Goal: Communication & Community: Participate in discussion

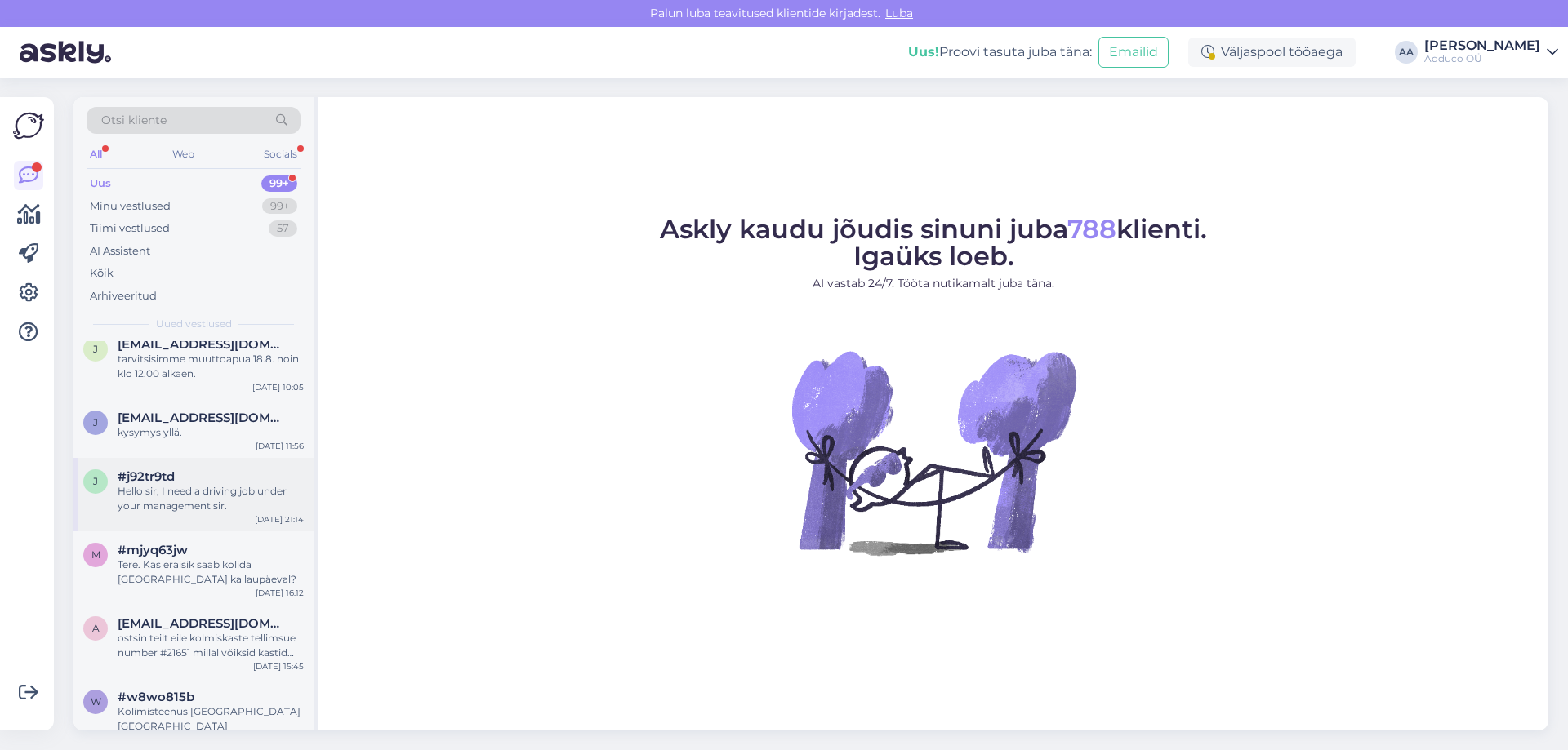
scroll to position [708, 0]
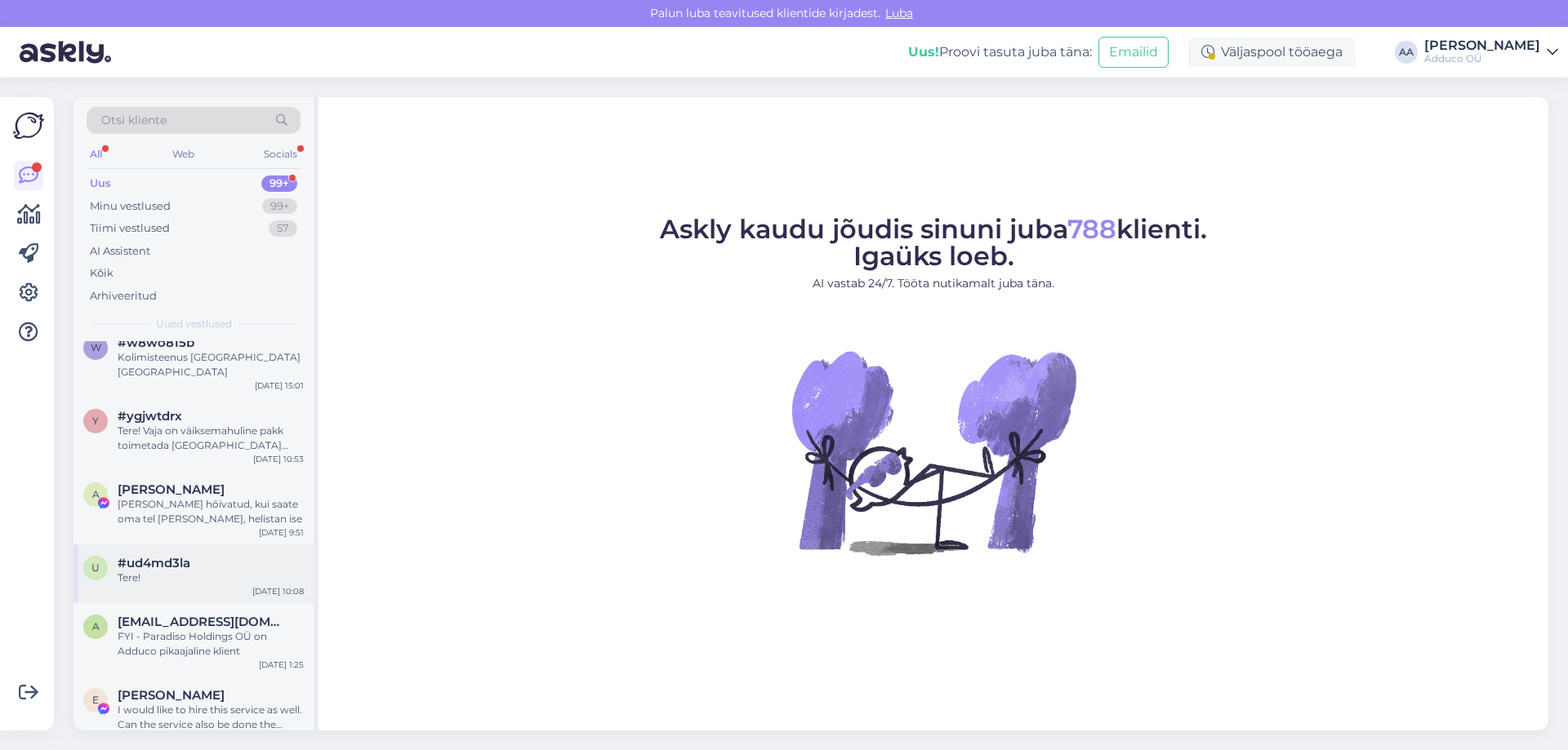
click at [215, 570] on div "Tere!" at bounding box center [211, 577] width 187 height 15
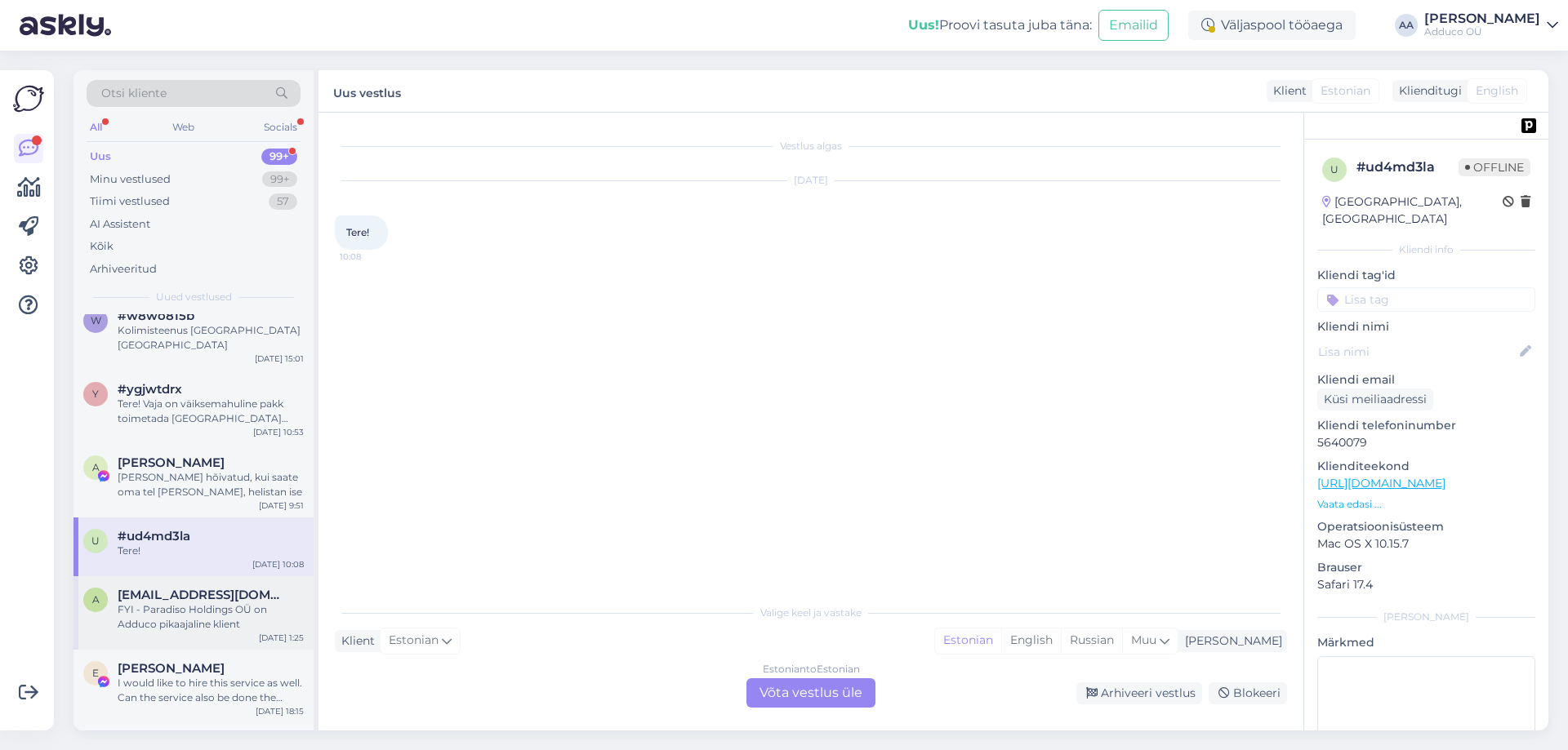
click at [223, 614] on div "FYI - Paradiso Holdings OÜ on Adduco pikaajaline klient" at bounding box center [211, 617] width 187 height 29
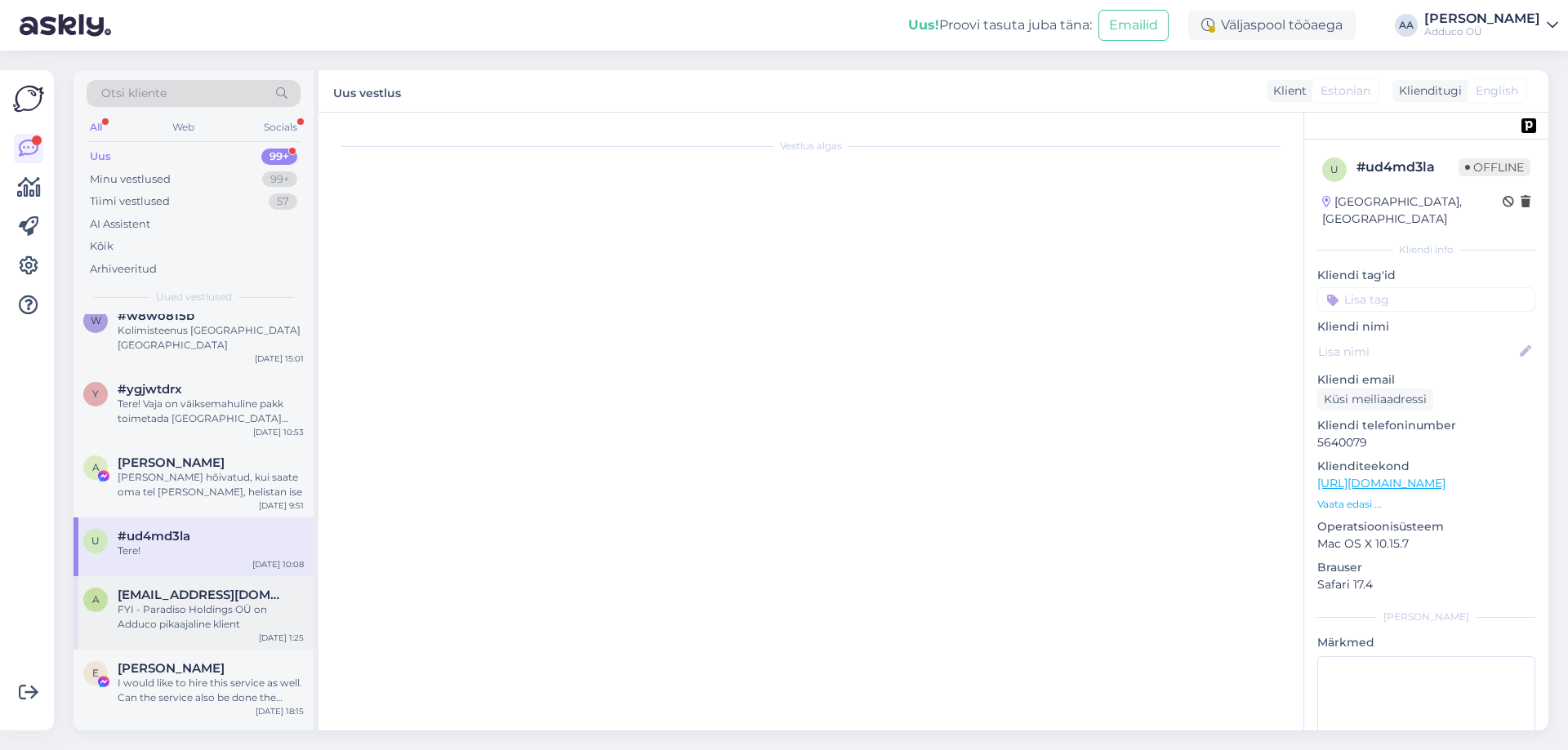
scroll to position [253, 0]
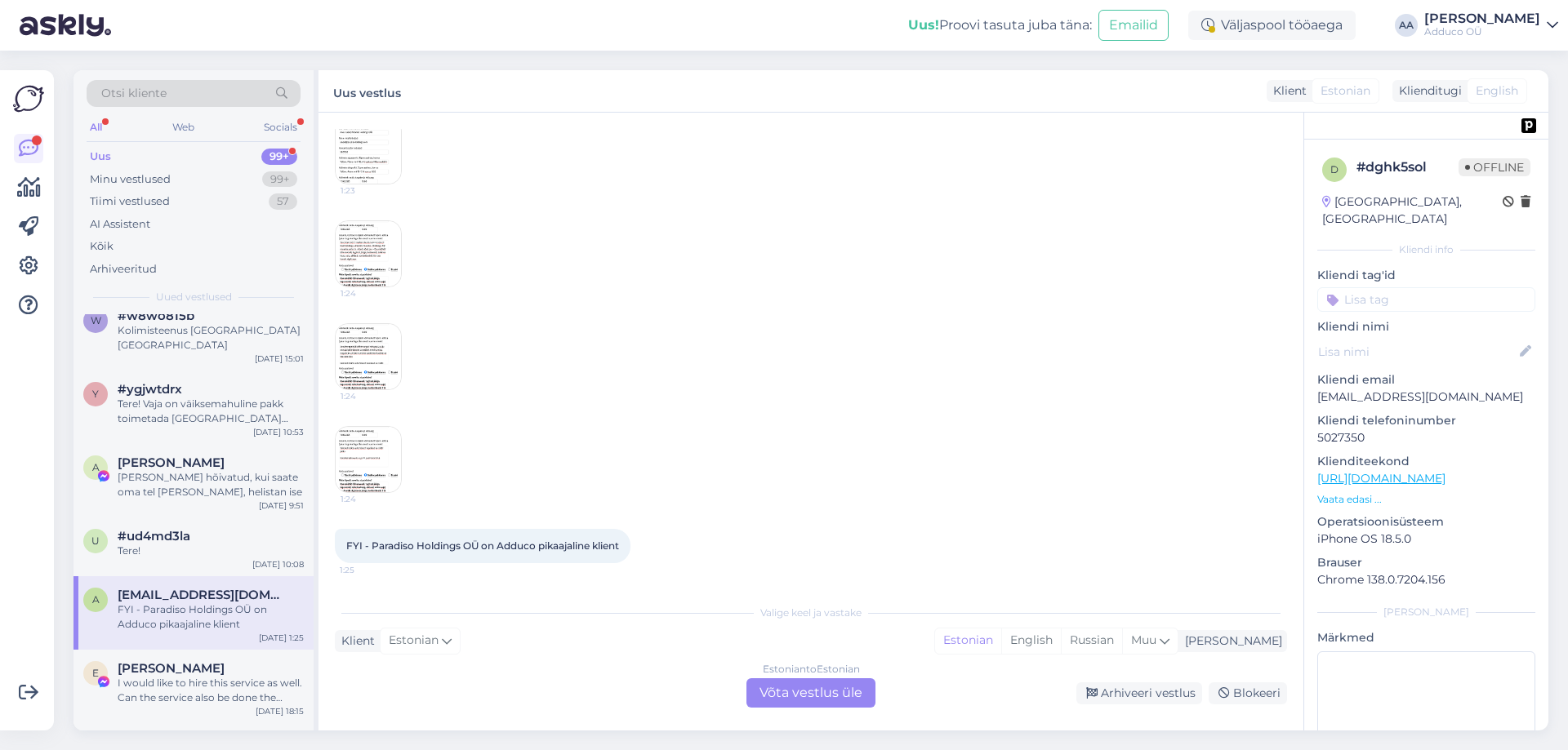
click at [370, 470] on img at bounding box center [368, 460] width 65 height 65
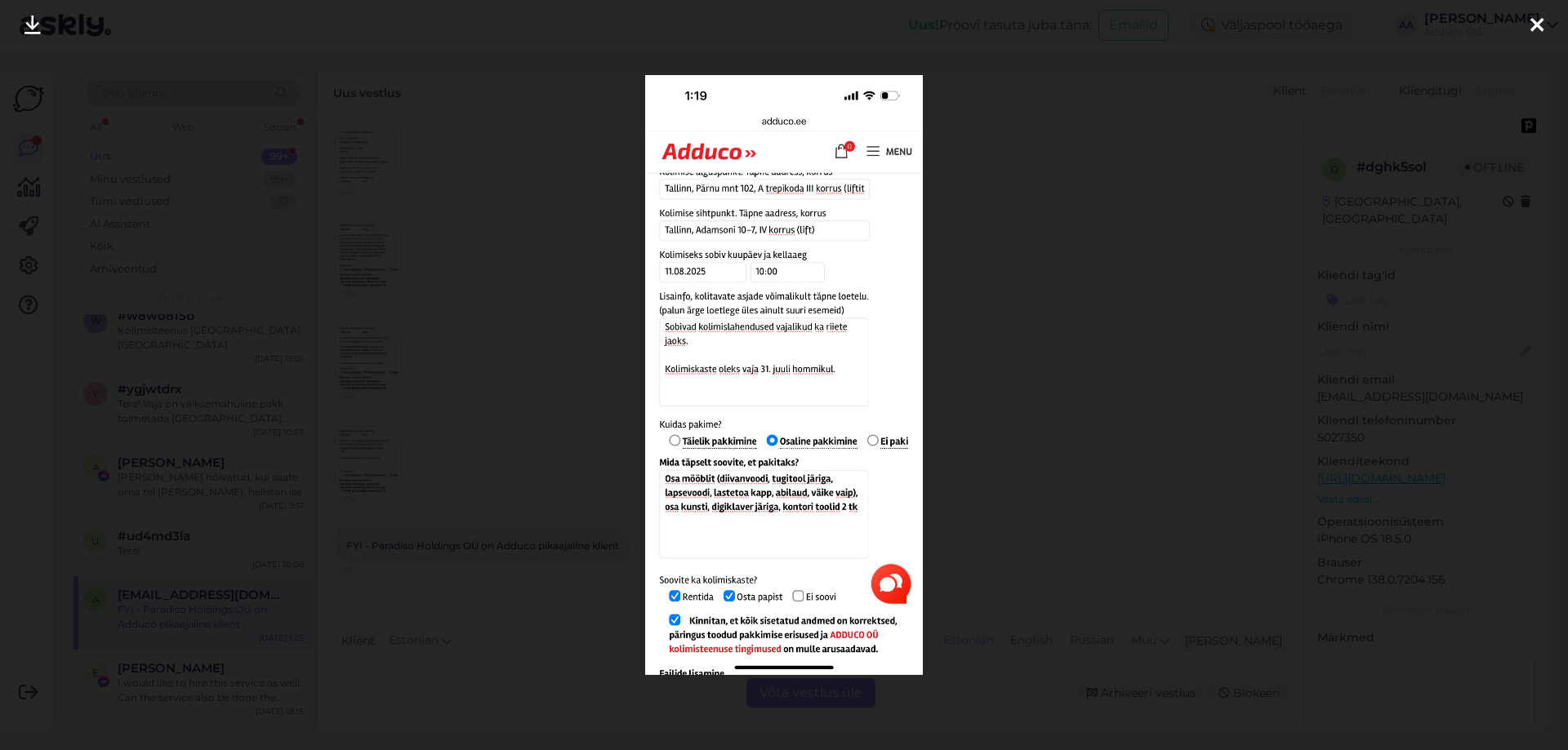
click at [1540, 23] on icon at bounding box center [1536, 26] width 13 height 21
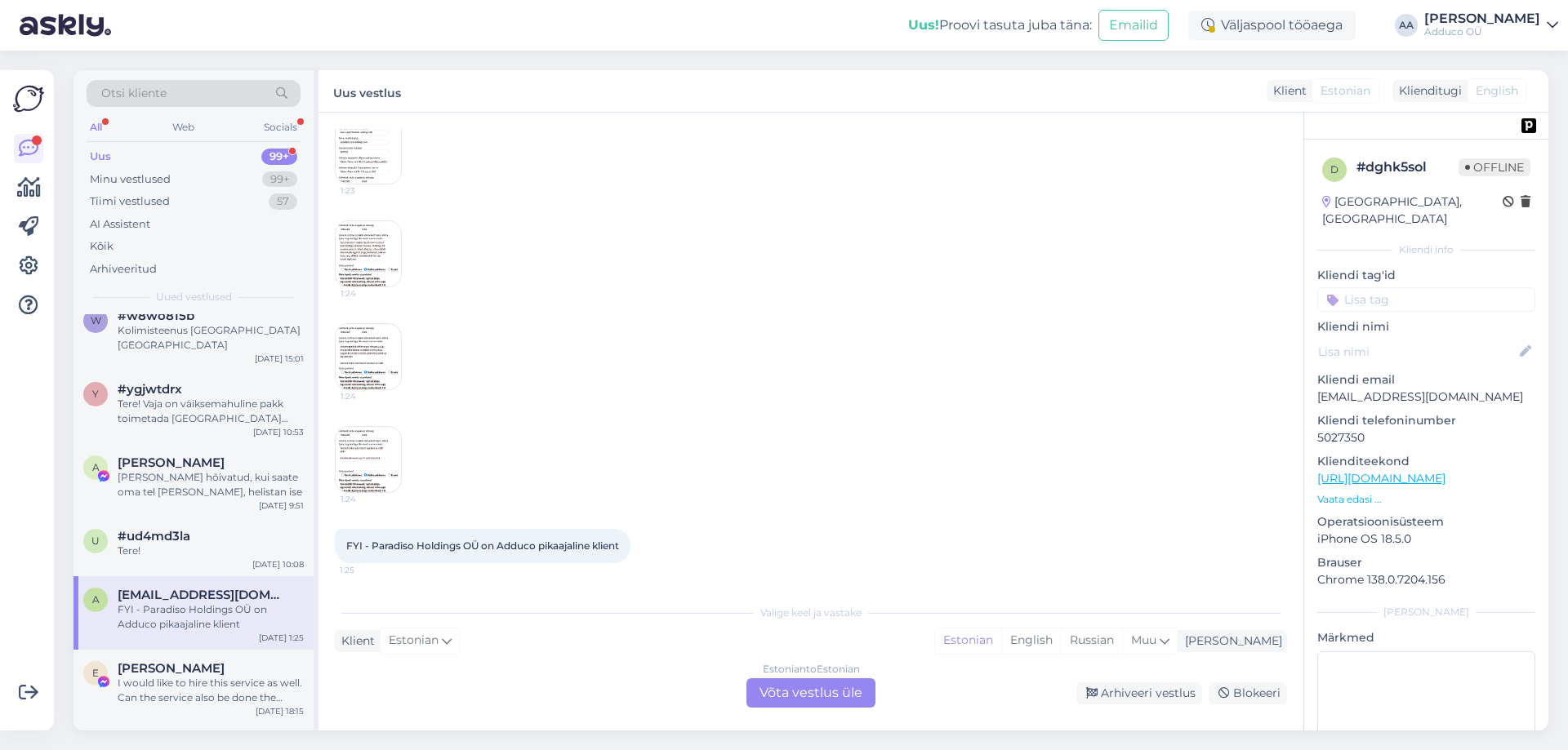
click at [360, 363] on img at bounding box center [368, 357] width 65 height 65
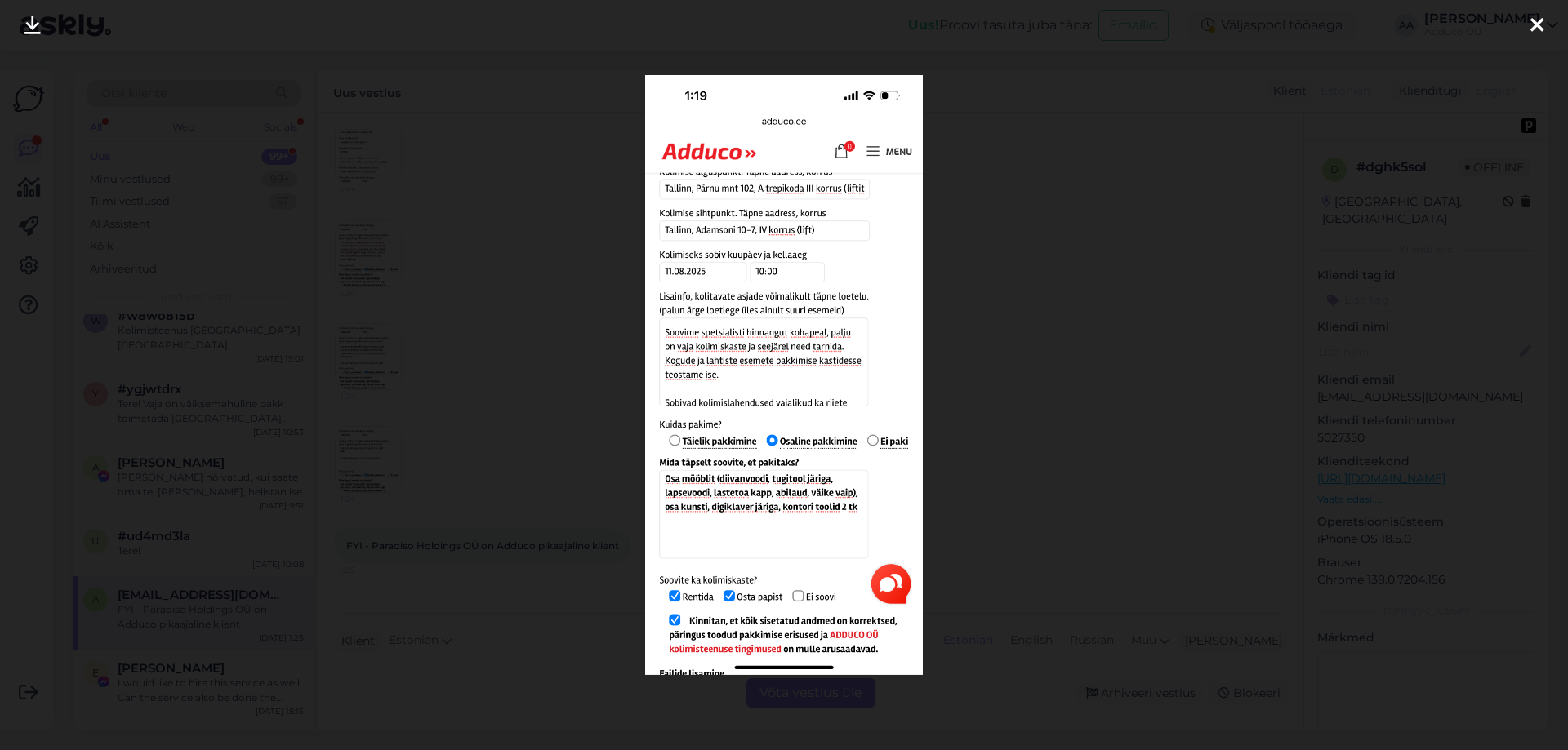
click at [1538, 19] on icon at bounding box center [1536, 26] width 13 height 21
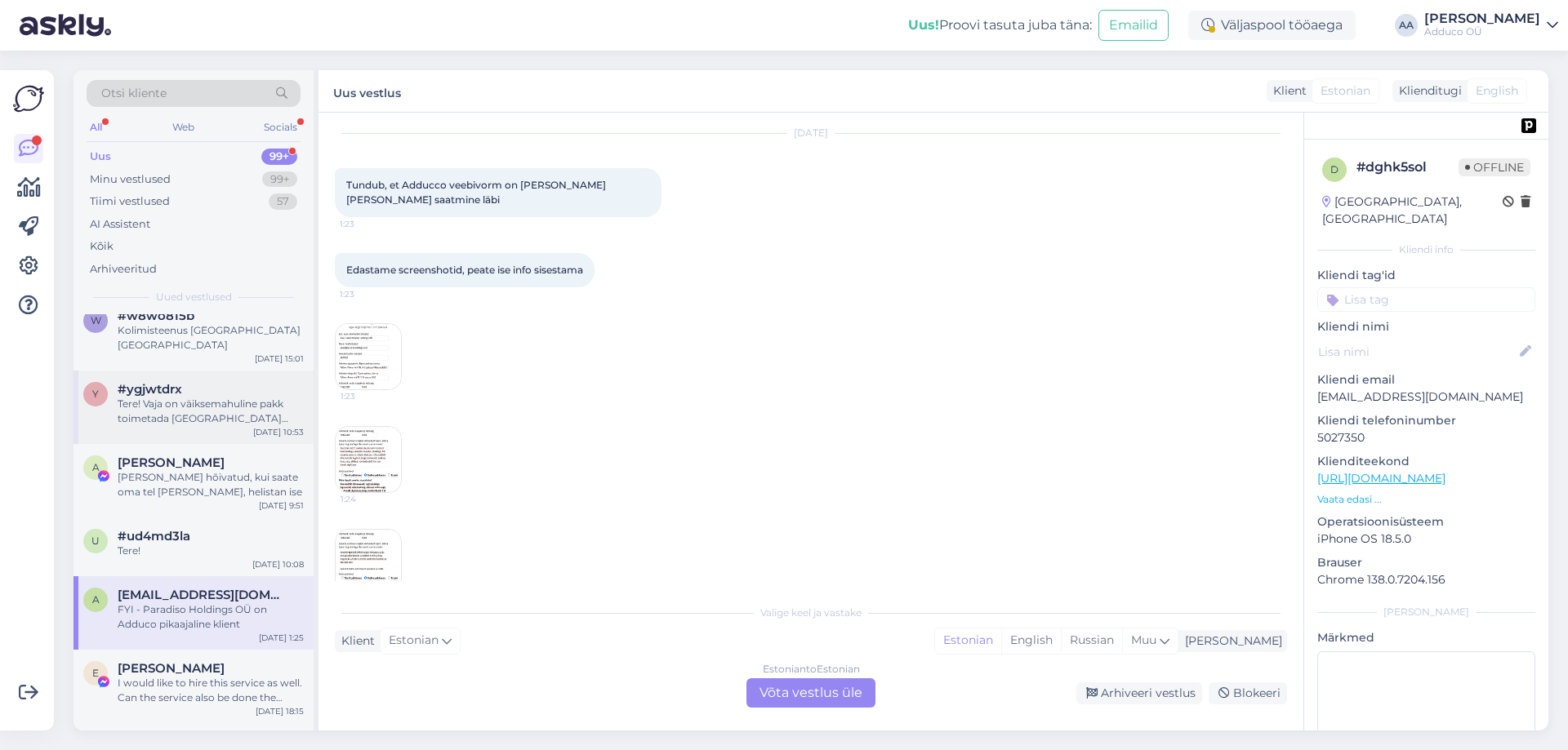
scroll to position [55, 0]
click at [366, 336] on img at bounding box center [368, 350] width 65 height 65
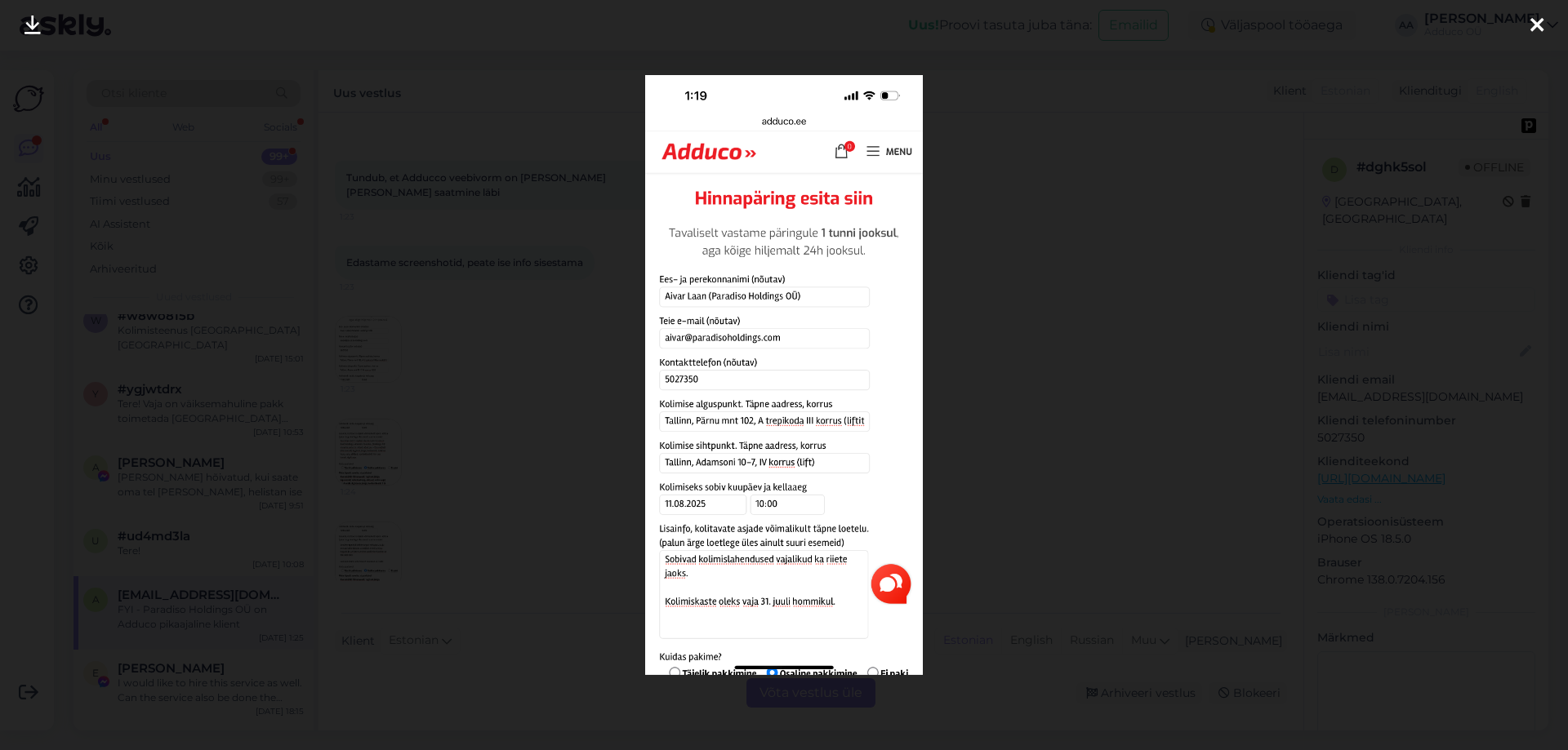
click at [1371, 572] on div at bounding box center [784, 375] width 1568 height 750
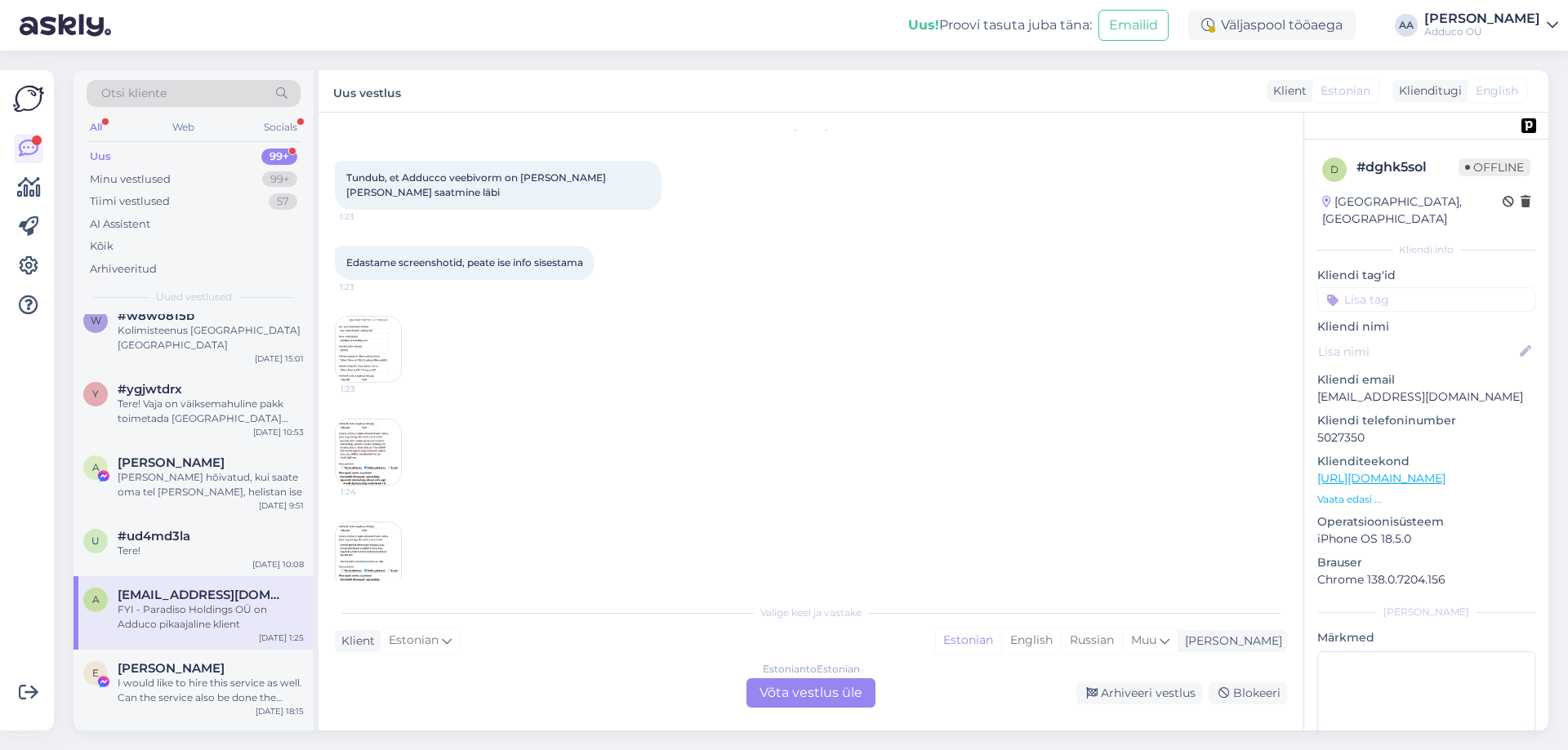
click at [367, 360] on img at bounding box center [368, 350] width 65 height 65
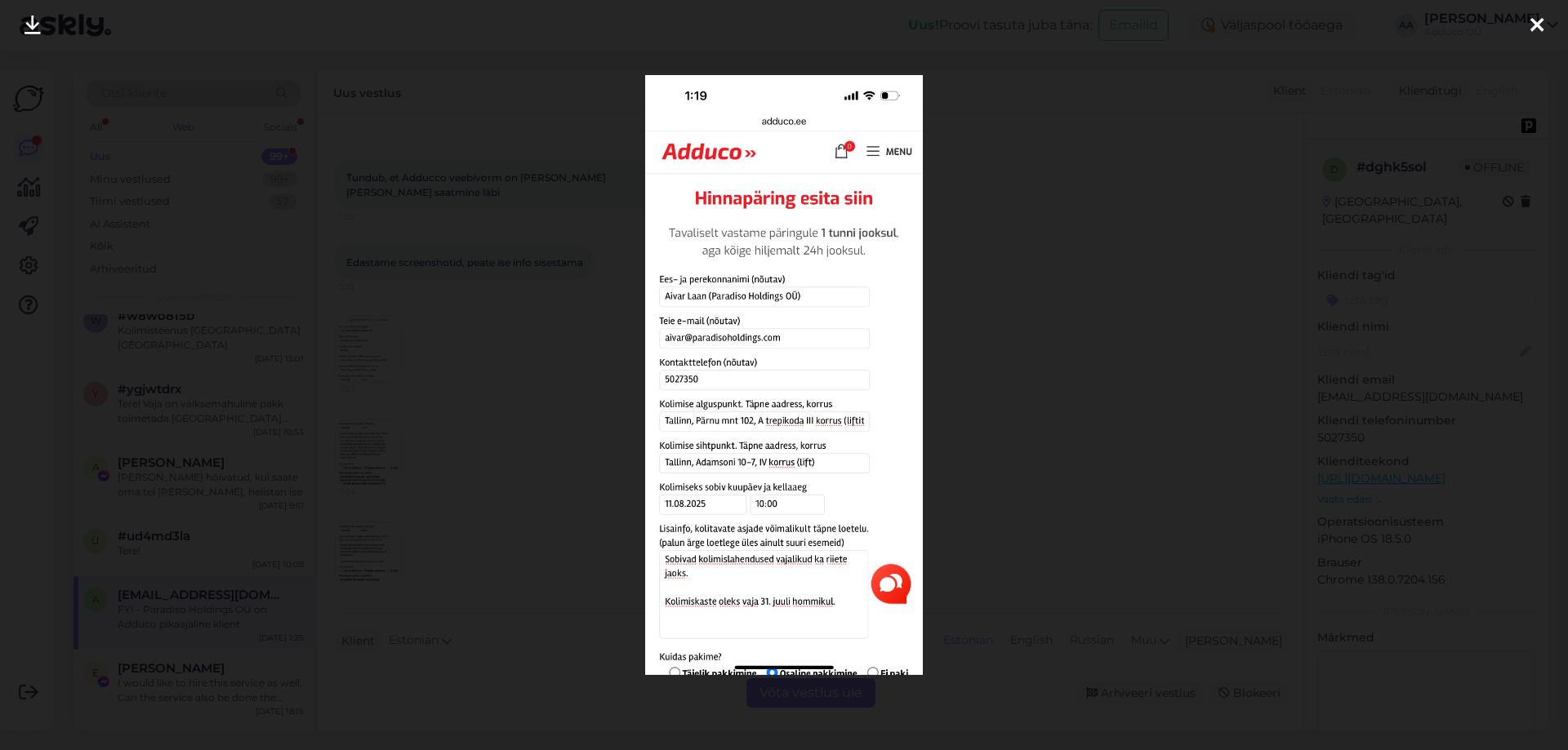
click at [1541, 27] on icon at bounding box center [1536, 26] width 13 height 21
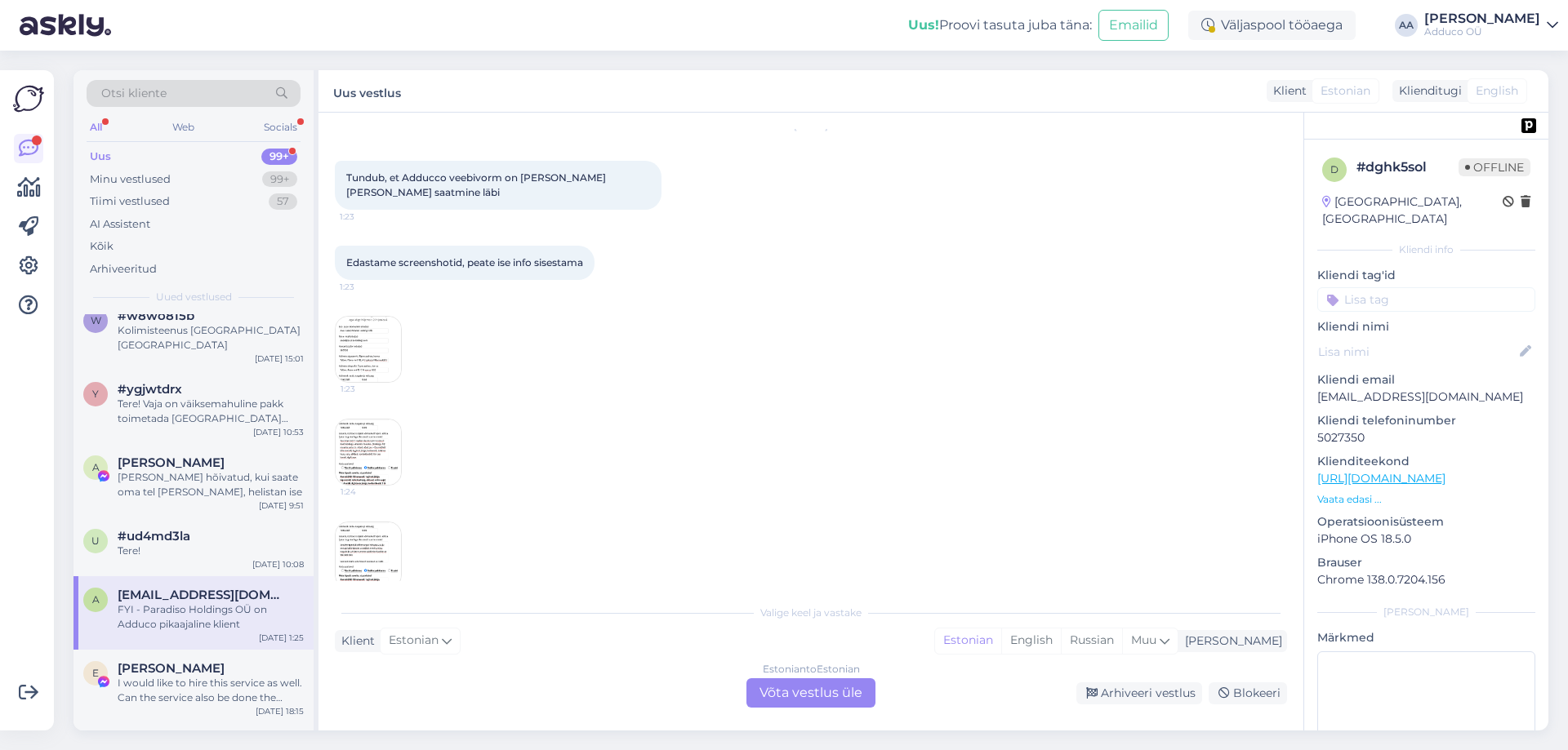
click at [354, 459] on img at bounding box center [368, 452] width 65 height 65
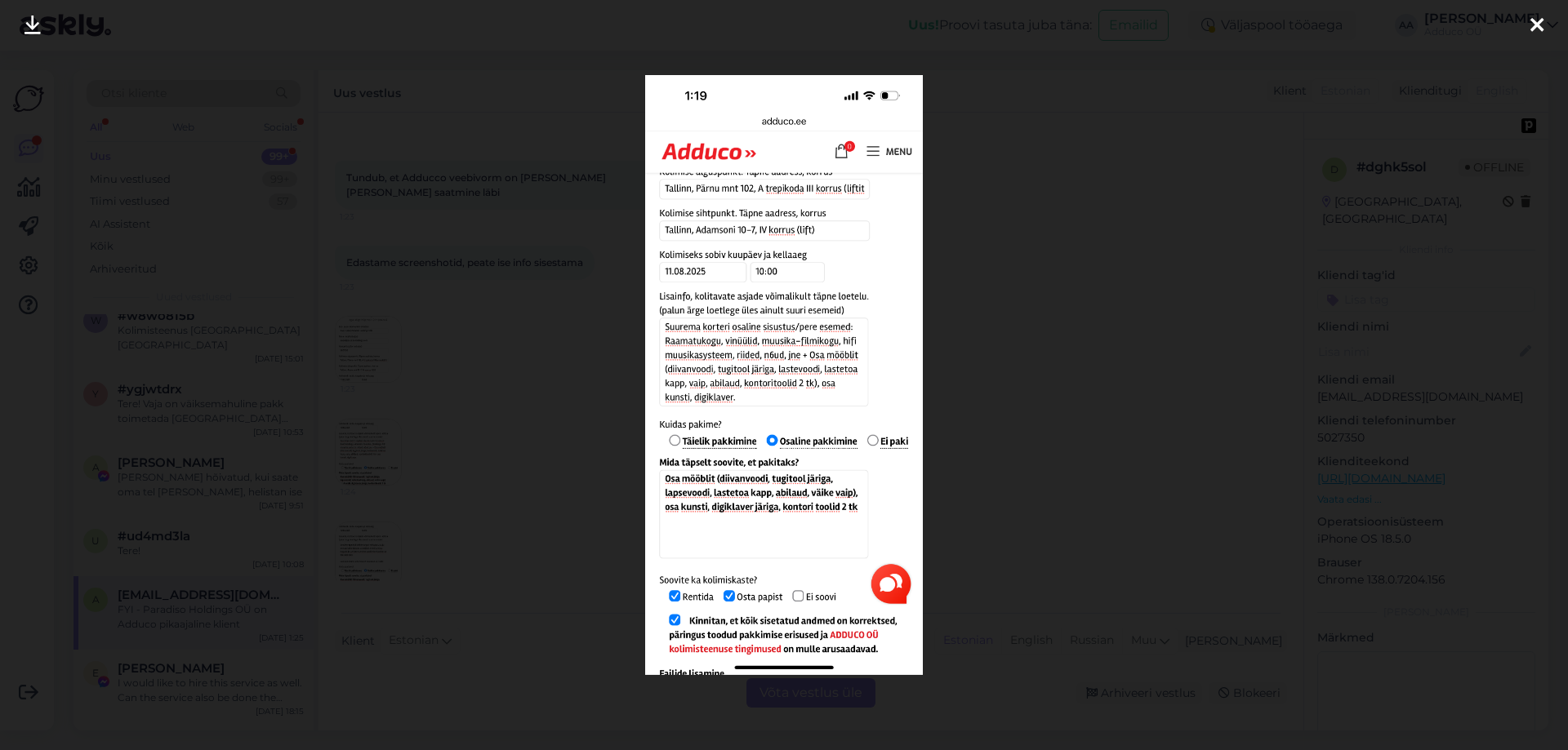
click at [1536, 27] on icon at bounding box center [1536, 26] width 13 height 21
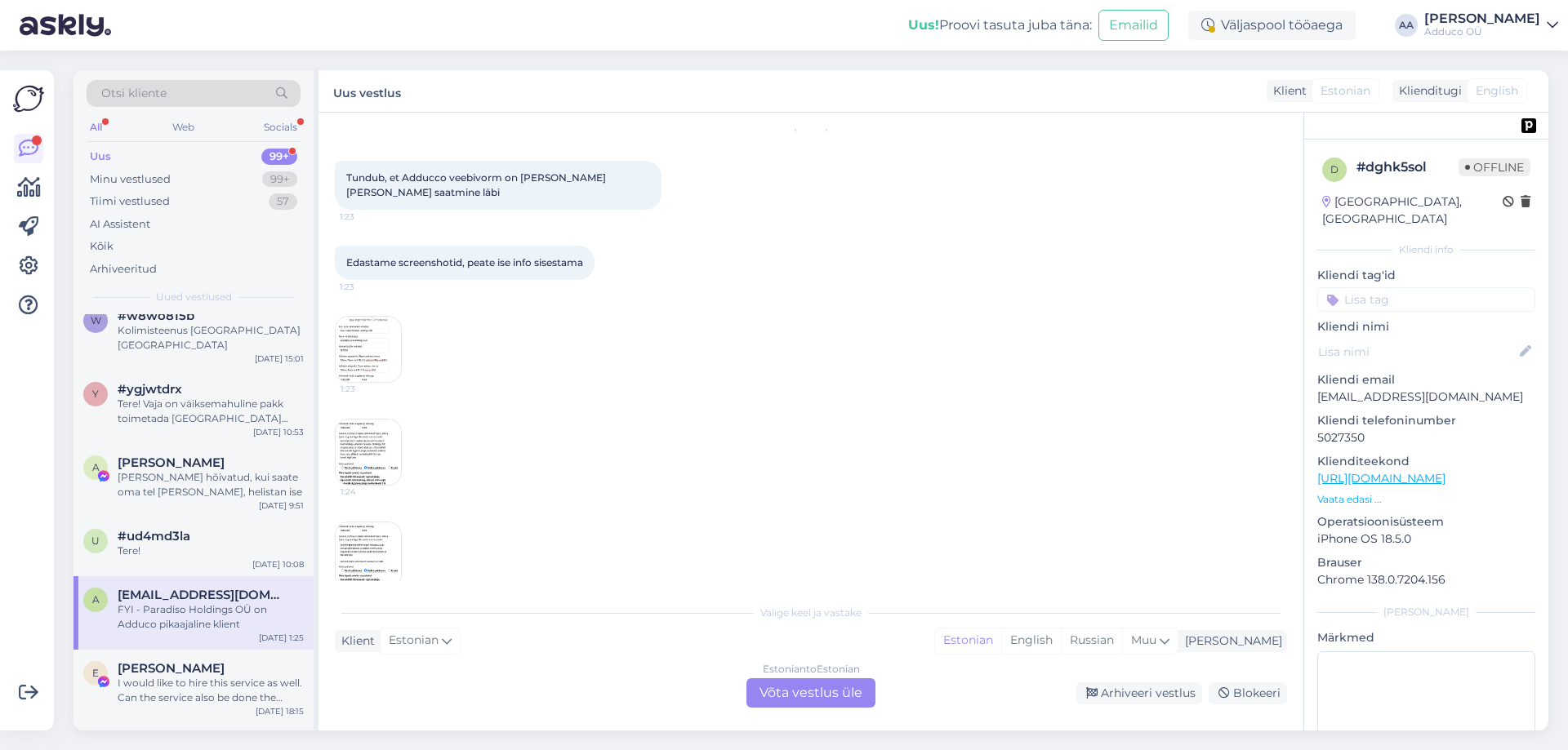
click at [357, 562] on img at bounding box center [368, 555] width 65 height 65
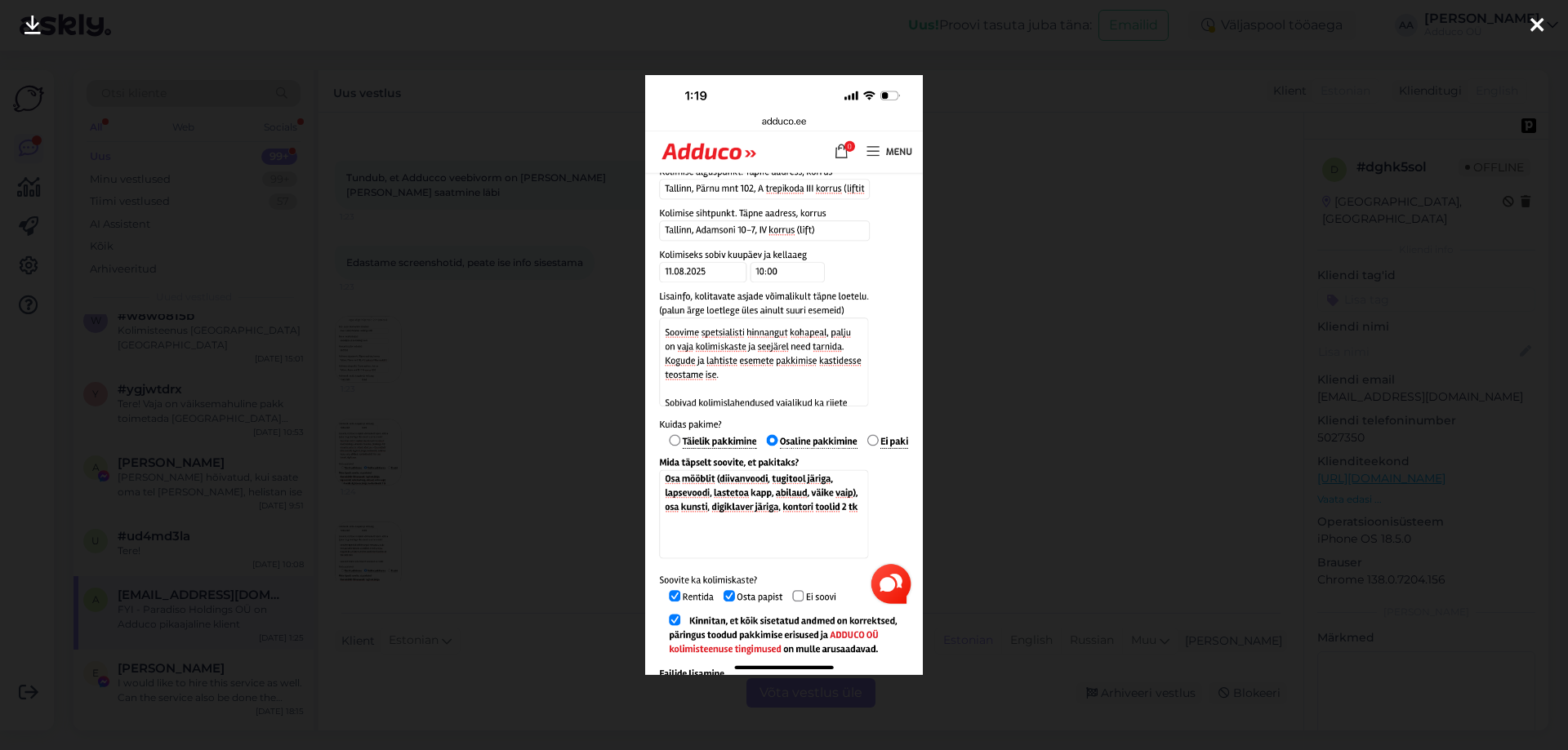
click at [1546, 25] on div at bounding box center [1537, 26] width 33 height 52
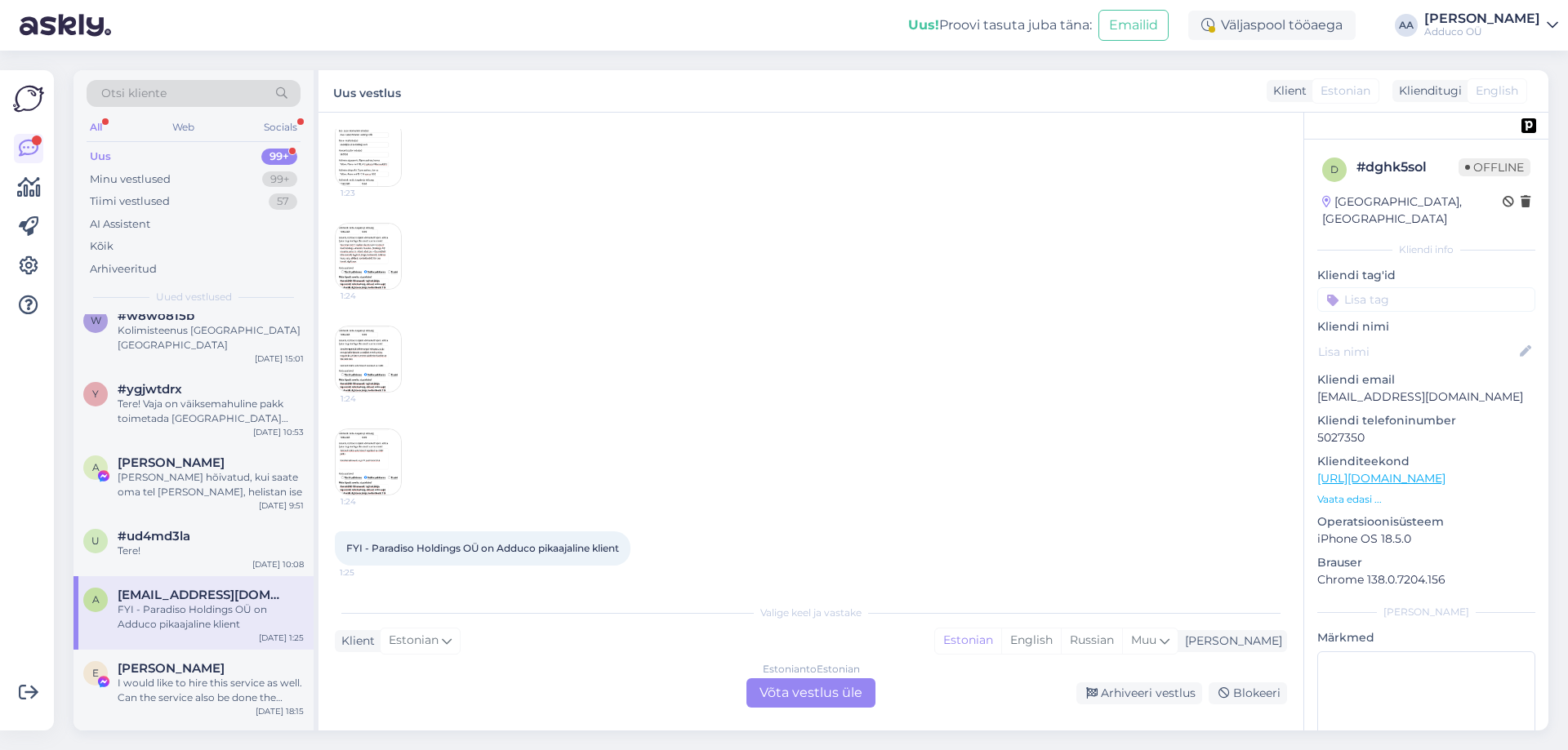
scroll to position [253, 0]
click at [388, 466] on img at bounding box center [368, 460] width 65 height 65
